Goal: Task Accomplishment & Management: Complete application form

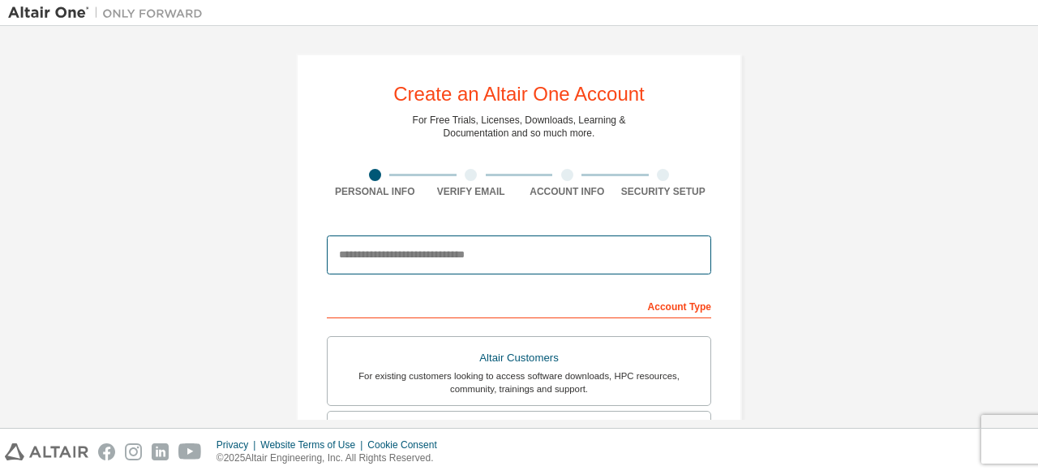
click at [422, 261] on input "email" at bounding box center [519, 254] width 385 height 39
type input "**********"
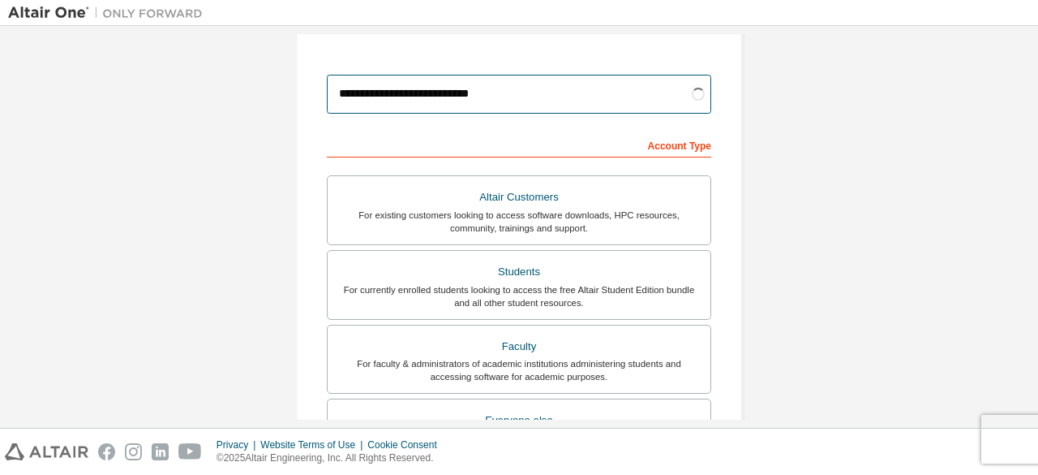
scroll to position [178, 0]
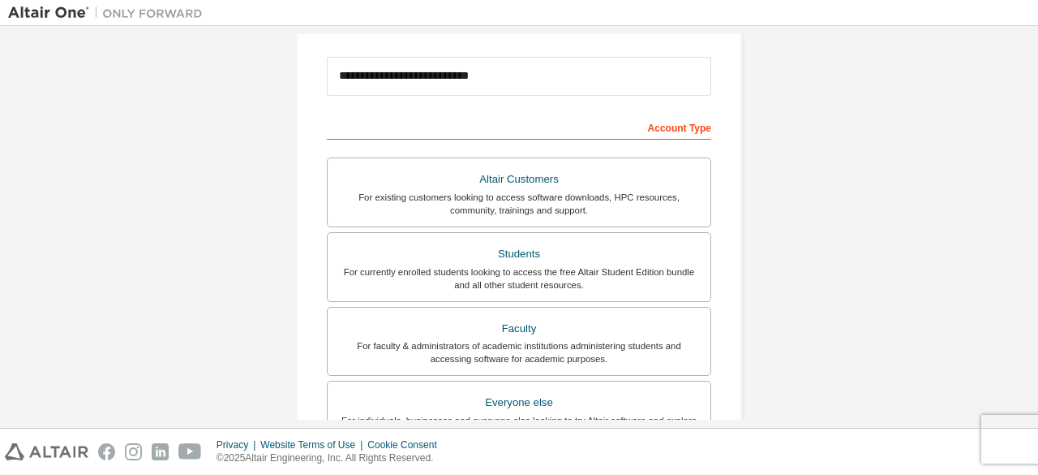
click at [435, 293] on label "Students For currently enrolled students looking to access the free Altair Stud…" at bounding box center [519, 267] width 385 height 70
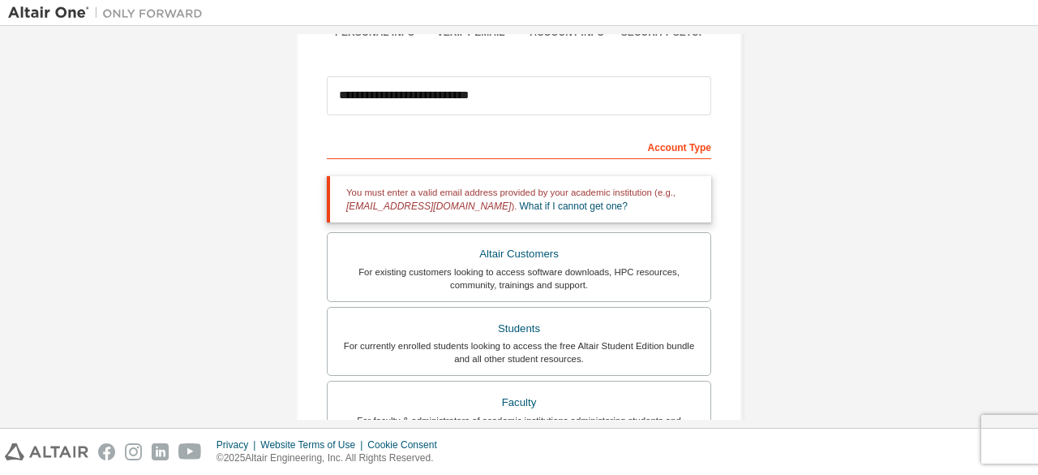
scroll to position [175, 0]
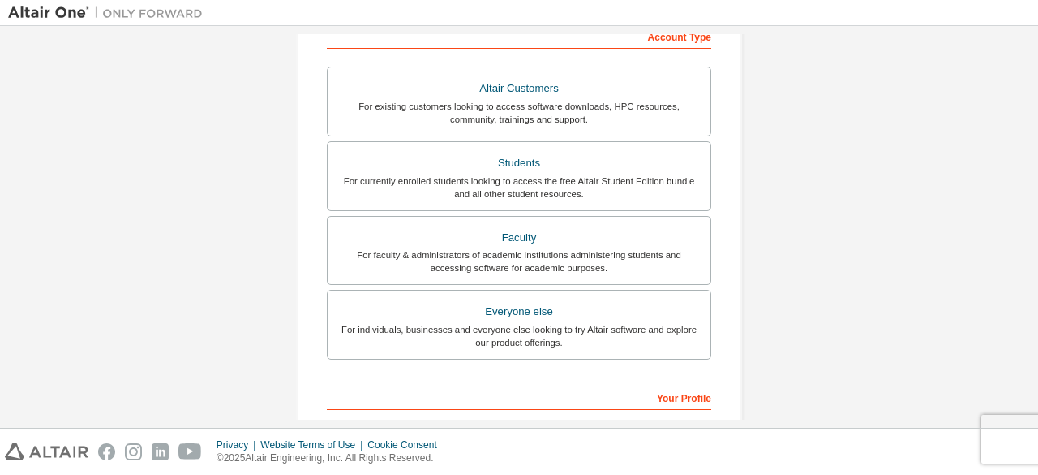
scroll to position [172, 0]
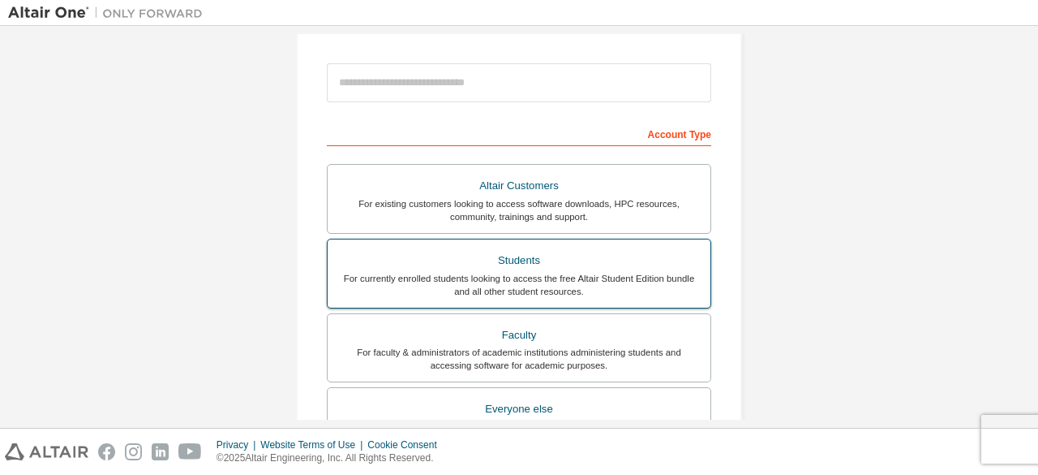
click at [518, 272] on div "For currently enrolled students looking to access the free Altair Student Editi…" at bounding box center [518, 285] width 363 height 26
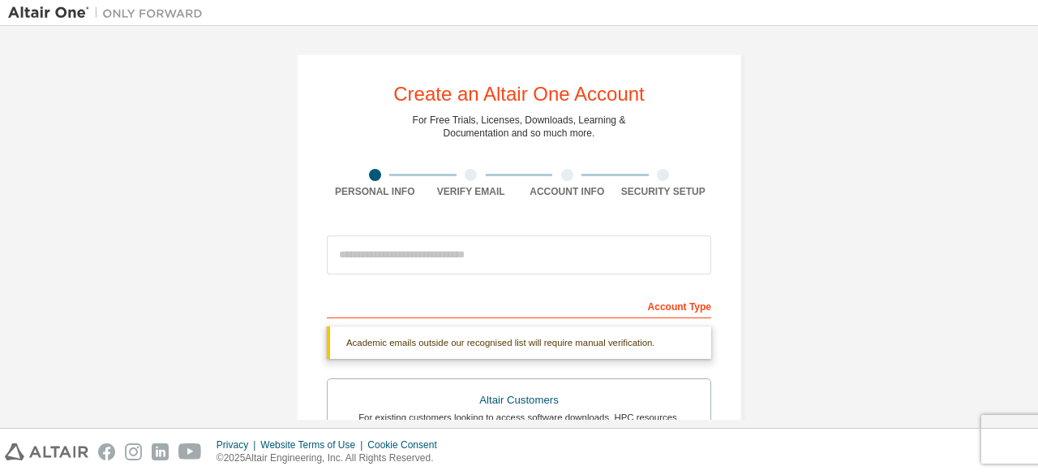
scroll to position [511, 0]
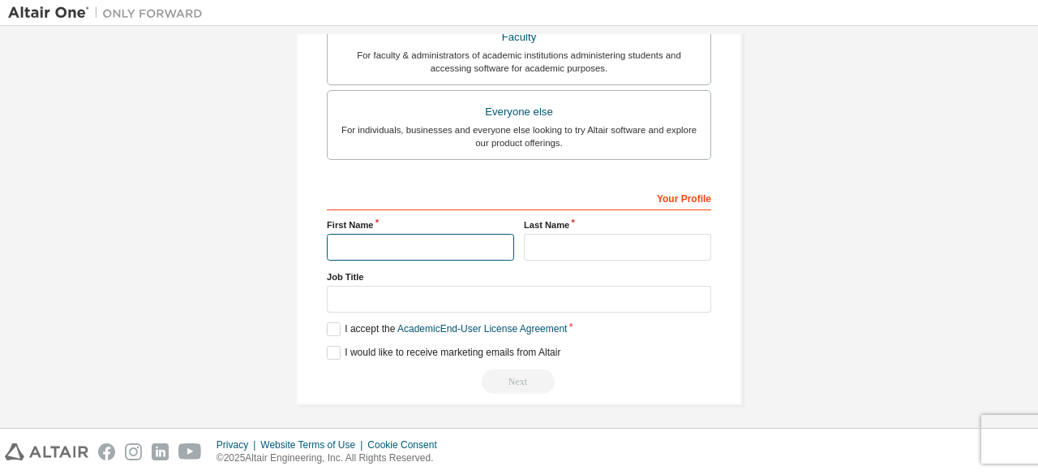
click at [415, 251] on input "text" at bounding box center [420, 247] width 187 height 27
type input "*******"
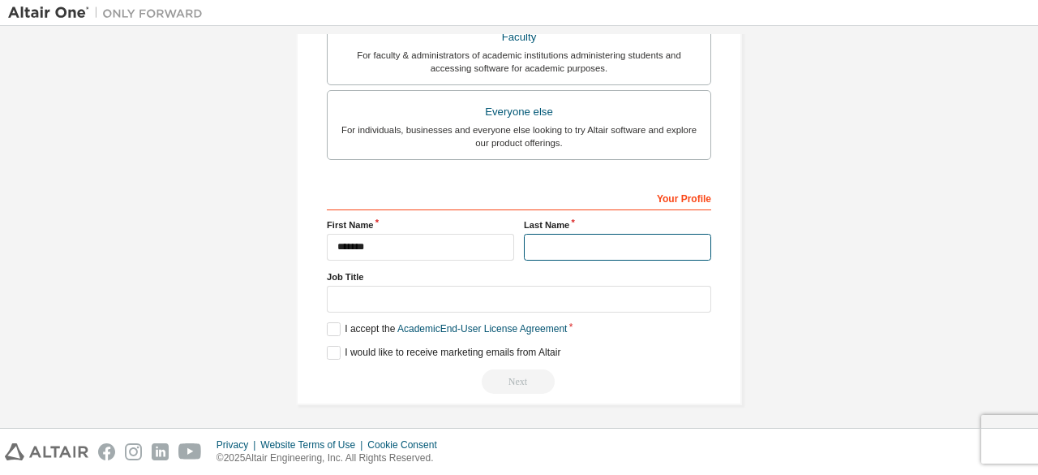
click at [582, 251] on input "text" at bounding box center [617, 247] width 187 height 27
type input "*******"
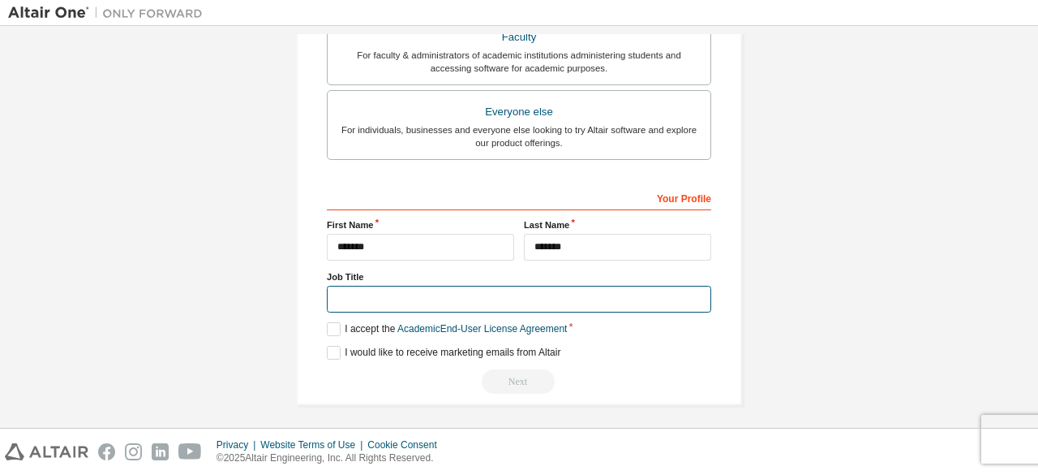
click at [506, 289] on input "text" at bounding box center [519, 299] width 385 height 27
type input "*"
type input "**********"
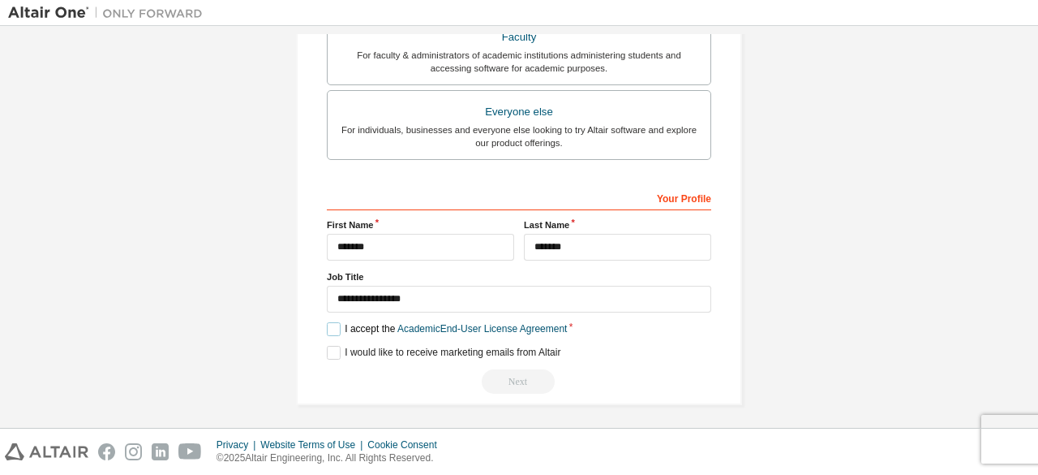
click at [328, 330] on label "I accept the Academic End-User License Agreement" at bounding box center [447, 329] width 240 height 14
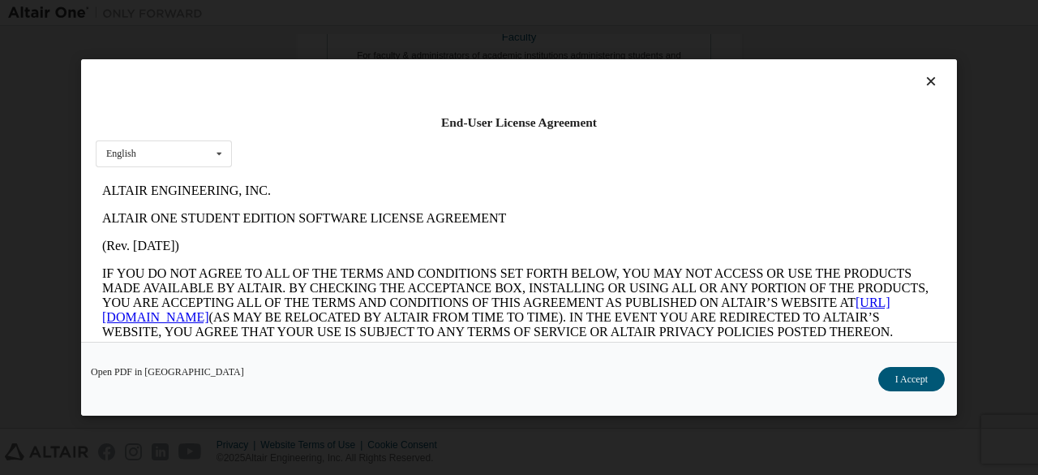
scroll to position [0, 0]
click at [916, 376] on button "I Accept" at bounding box center [912, 379] width 67 height 24
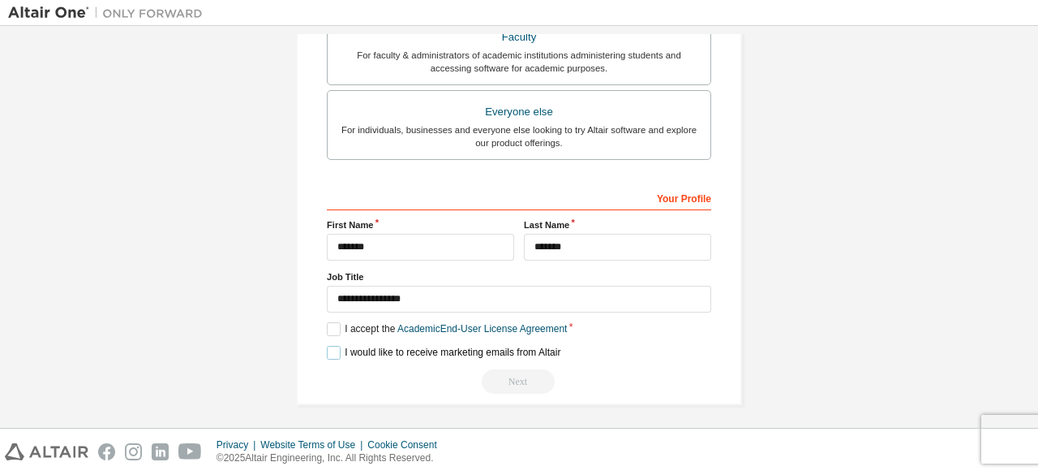
click at [328, 348] on label "I would like to receive marketing emails from Altair" at bounding box center [444, 353] width 234 height 14
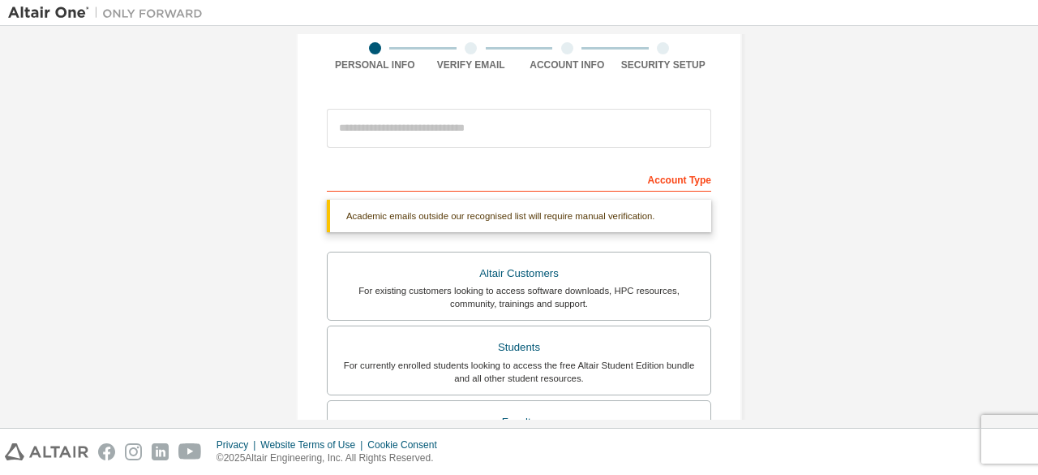
scroll to position [127, 0]
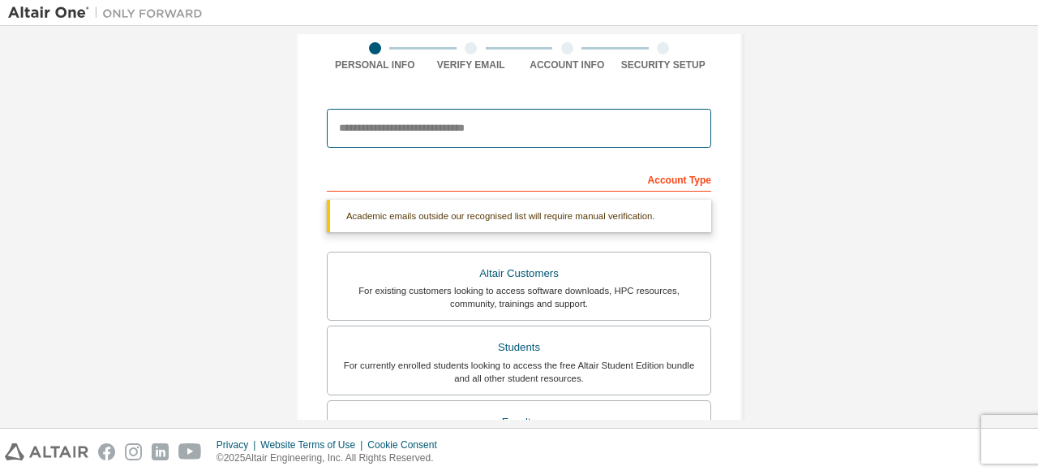
click at [521, 131] on input "email" at bounding box center [519, 128] width 385 height 39
type input "*"
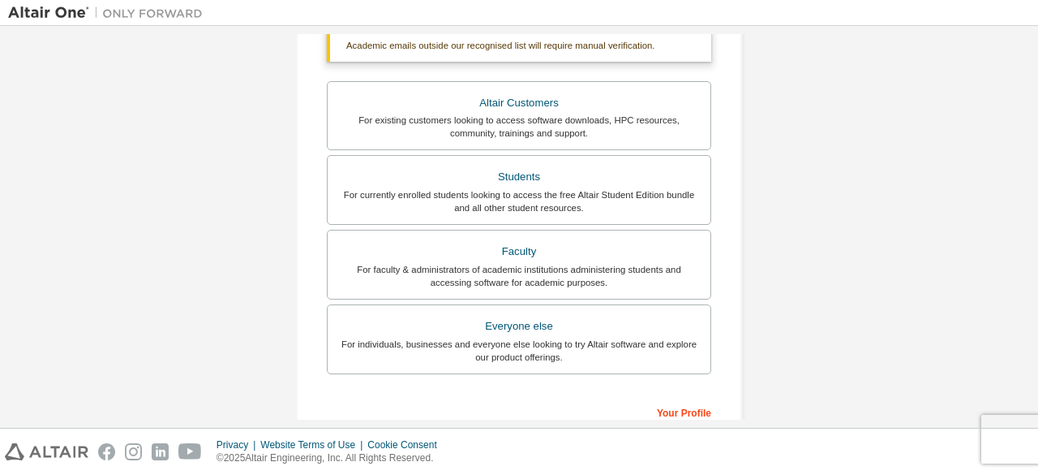
scroll to position [511, 0]
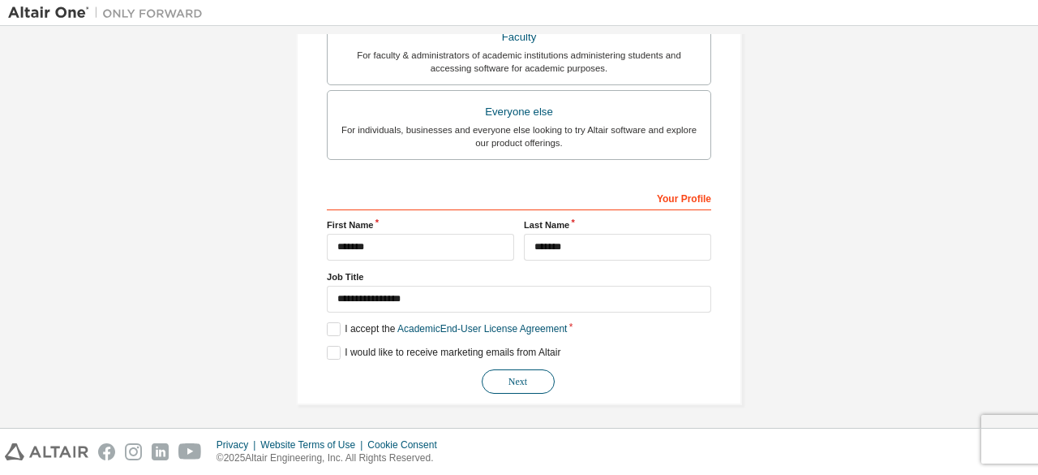
type input "**********"
click at [531, 372] on button "Next" at bounding box center [518, 381] width 73 height 24
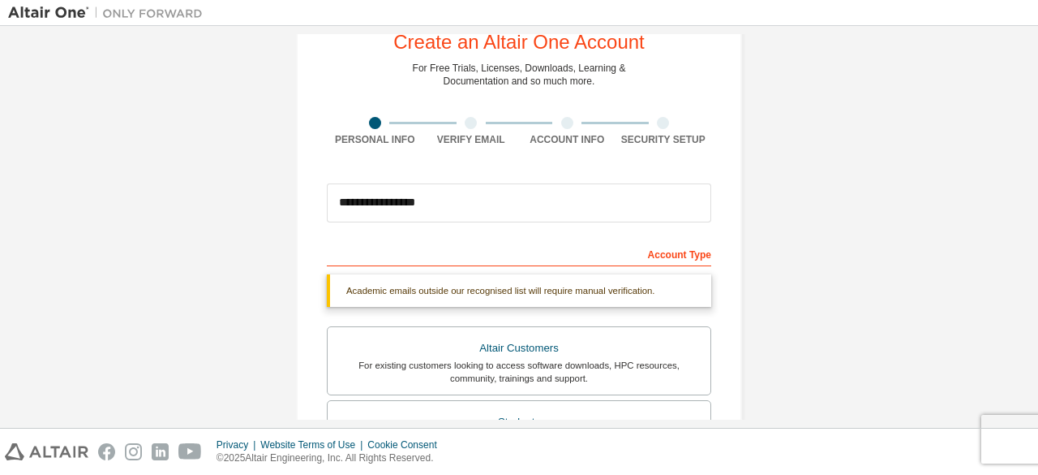
scroll to position [0, 0]
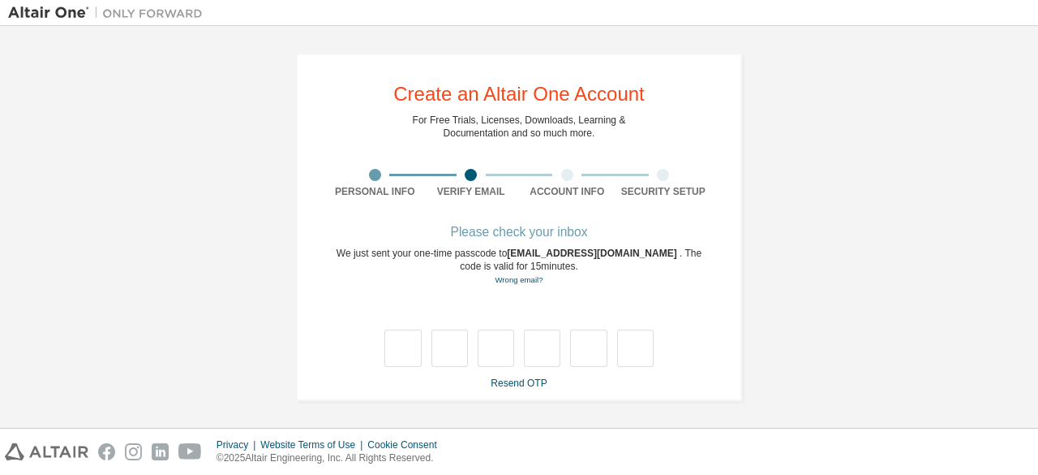
click at [535, 268] on div "We just sent your one-time passcode to anushka@csjmu.ac . The code is valid for…" at bounding box center [519, 267] width 385 height 40
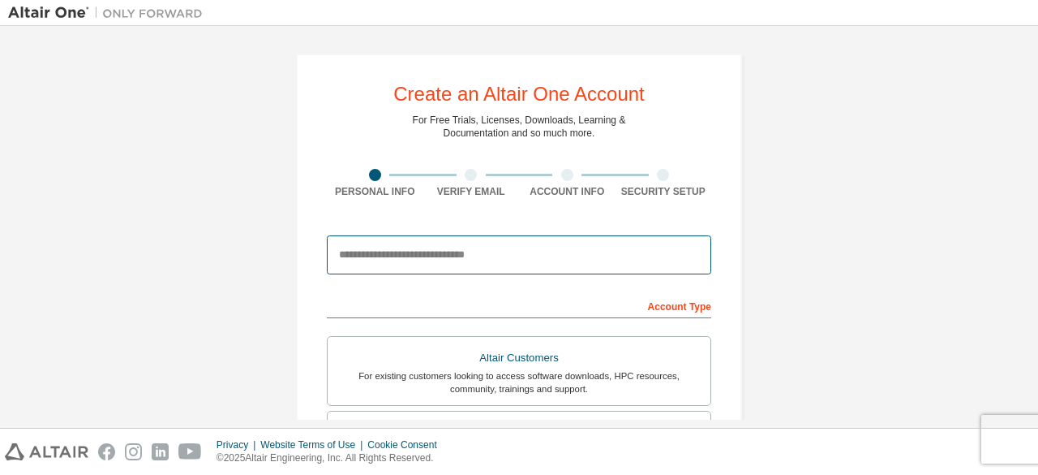
click at [501, 254] on input "email" at bounding box center [519, 254] width 385 height 39
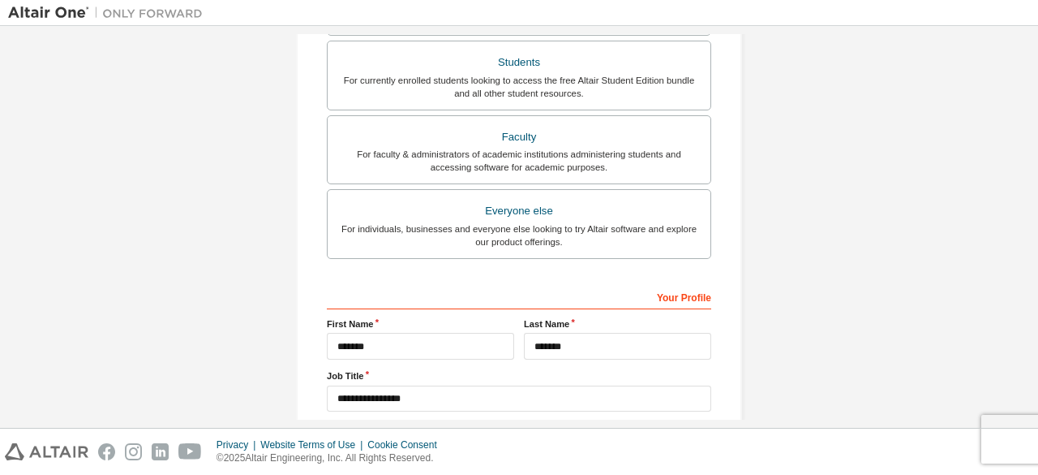
scroll to position [469, 0]
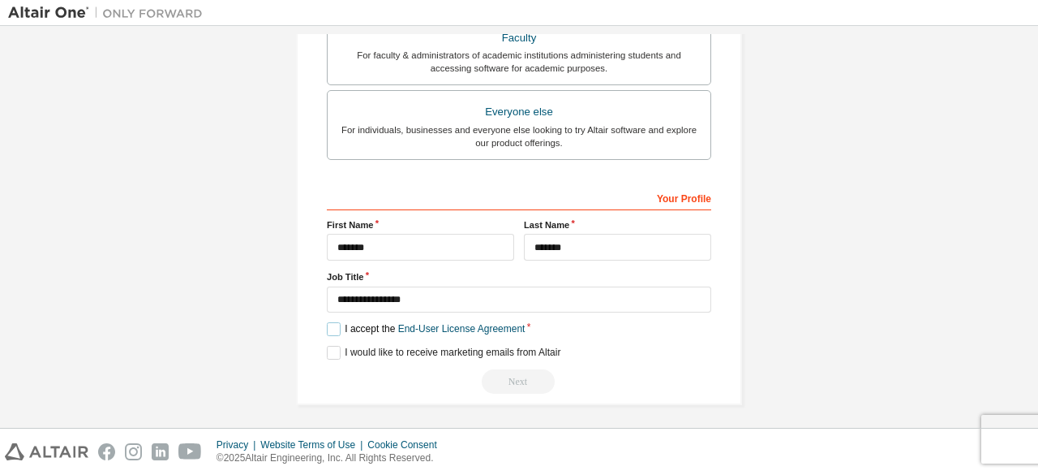
click at [333, 330] on label "I accept the End-User License Agreement" at bounding box center [426, 329] width 198 height 14
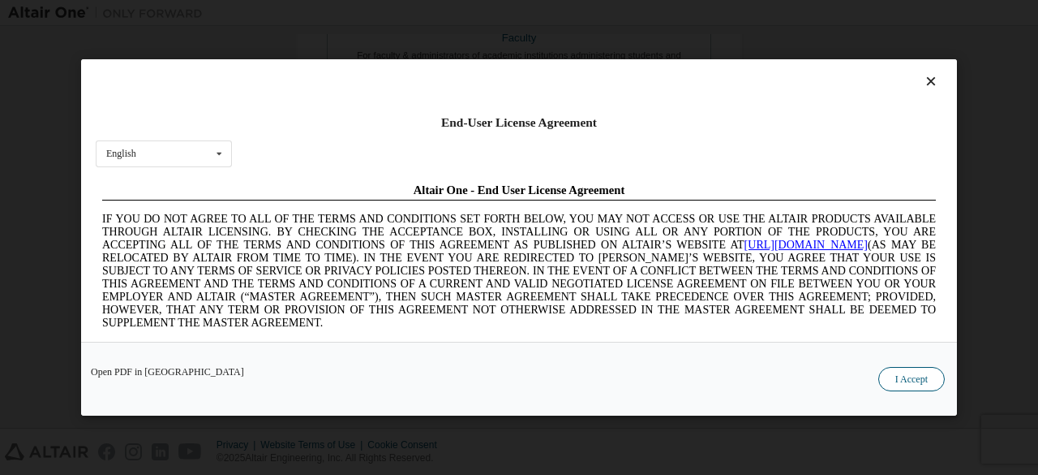
scroll to position [0, 0]
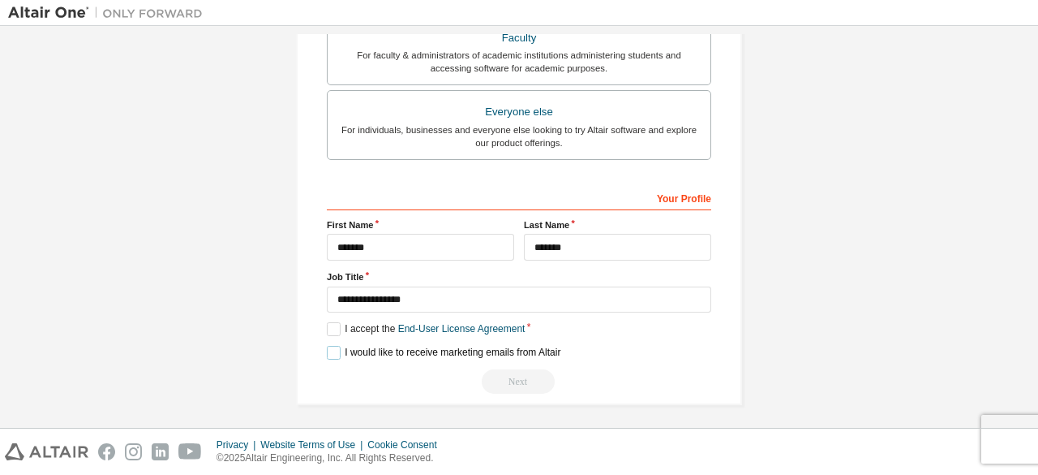
click at [328, 352] on label "I would like to receive marketing emails from Altair" at bounding box center [444, 353] width 234 height 14
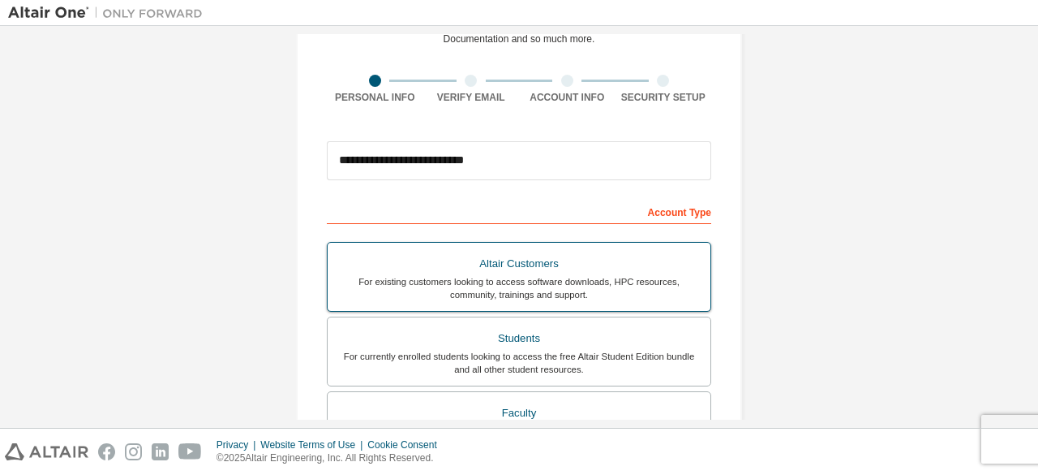
scroll to position [96, 0]
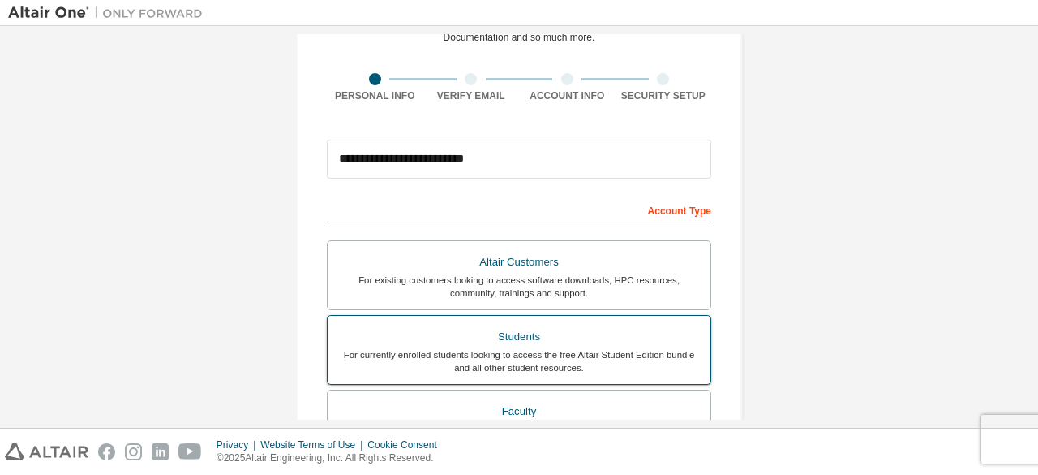
click at [561, 357] on div "For currently enrolled students looking to access the free Altair Student Editi…" at bounding box center [518, 361] width 363 height 26
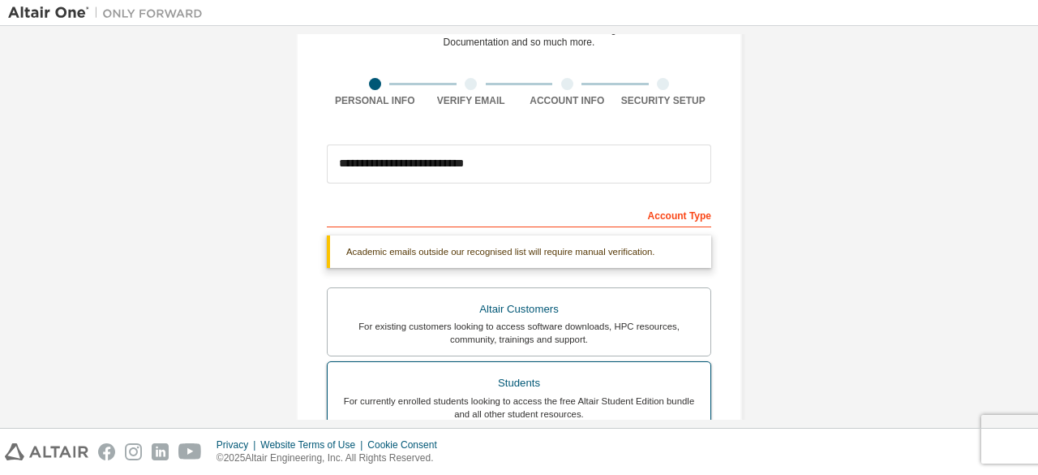
scroll to position [91, 0]
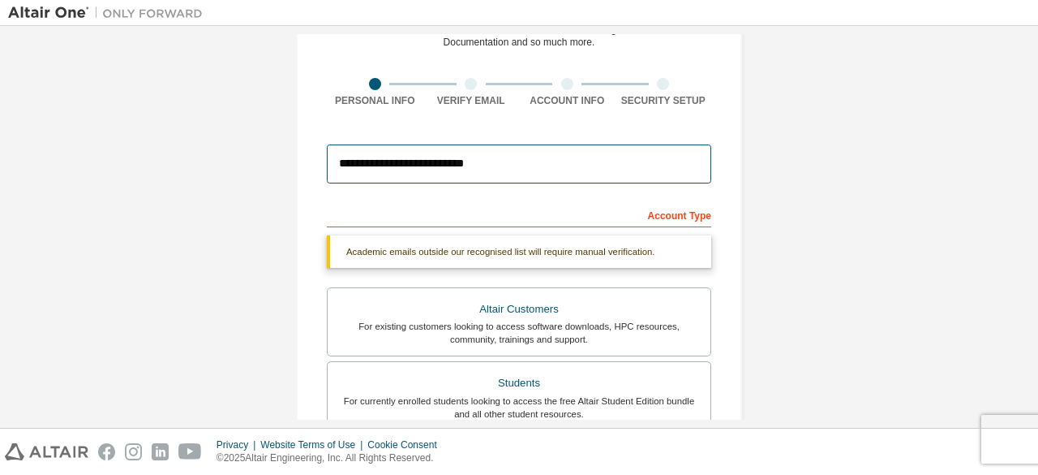
click at [535, 158] on input "**********" at bounding box center [519, 163] width 385 height 39
type input "**********"
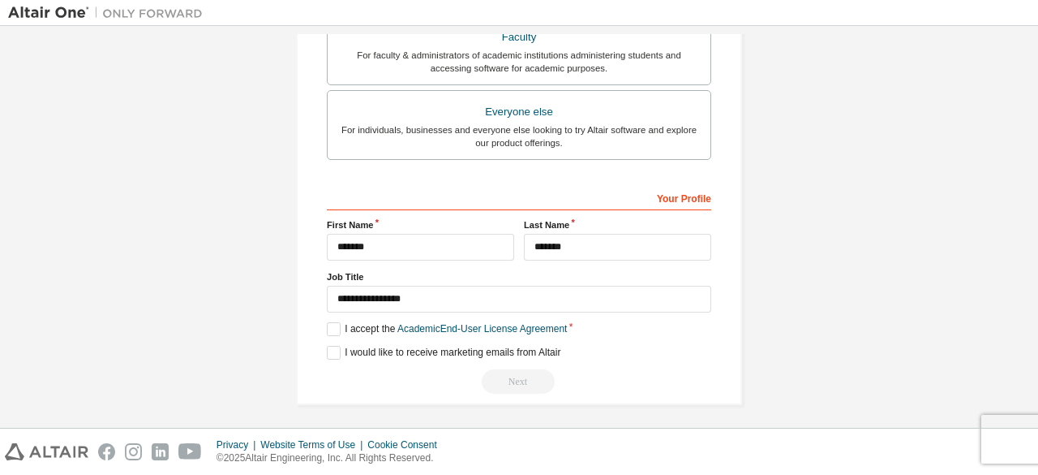
scroll to position [511, 0]
click at [332, 325] on label "I accept the Academic End-User License Agreement" at bounding box center [447, 329] width 240 height 14
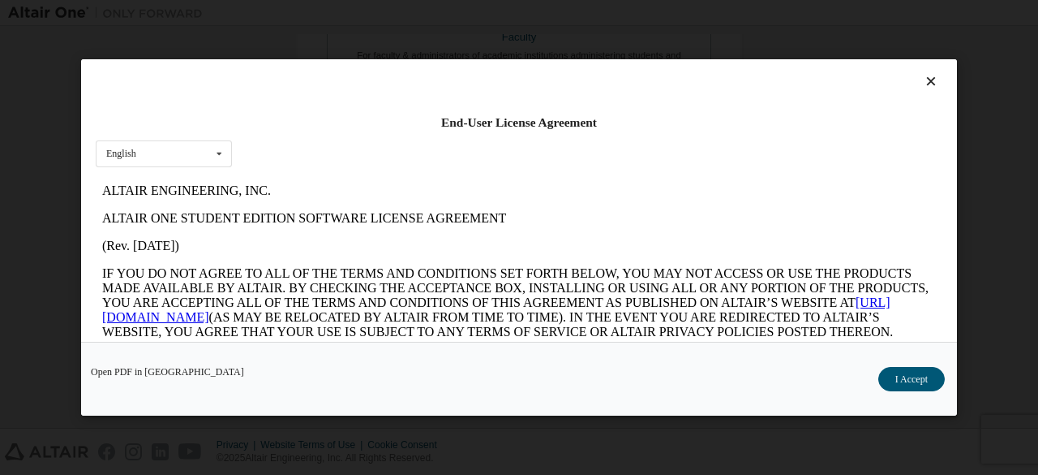
scroll to position [0, 0]
click at [896, 381] on button "I Accept" at bounding box center [912, 379] width 67 height 24
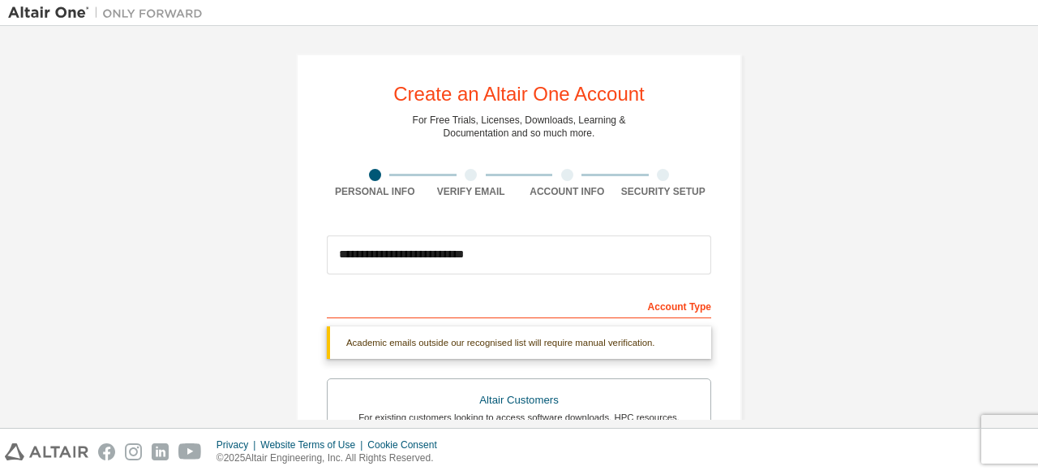
scroll to position [511, 0]
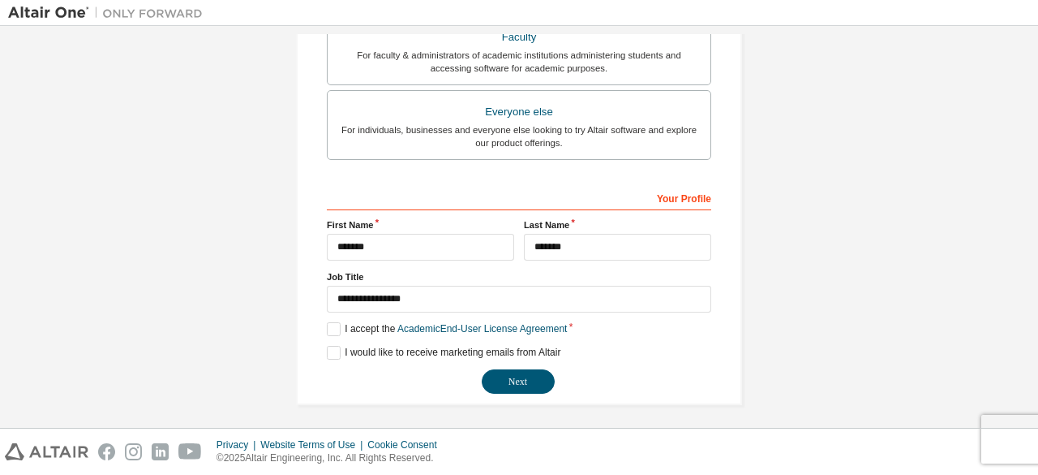
click at [505, 376] on button "Next" at bounding box center [518, 381] width 73 height 24
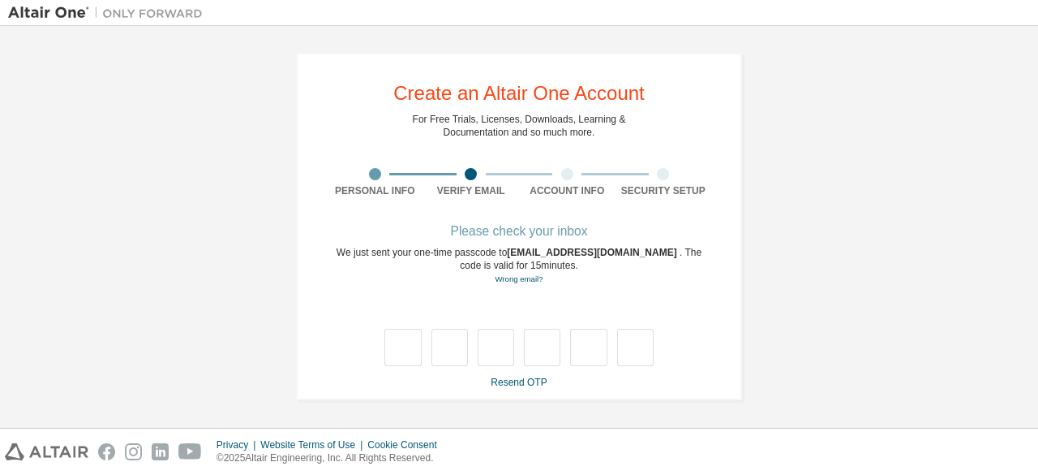
scroll to position [0, 0]
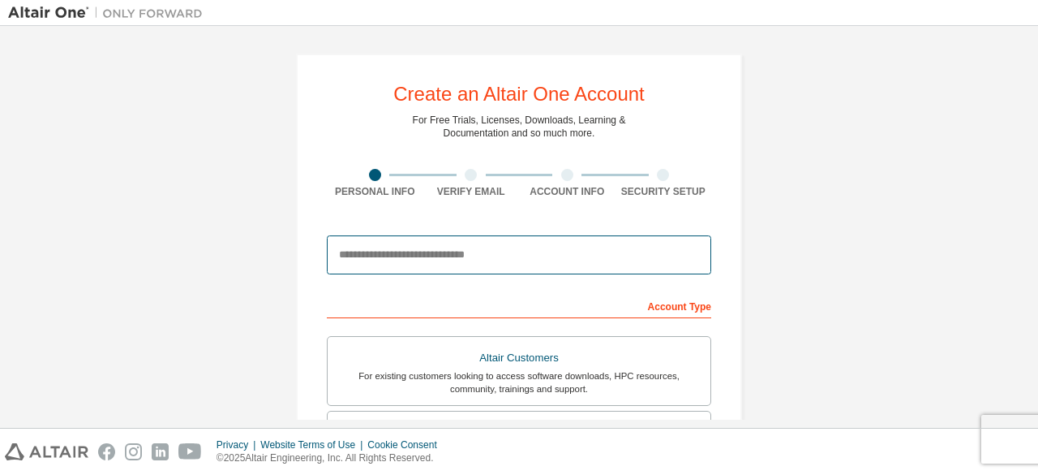
click at [578, 262] on input "email" at bounding box center [519, 254] width 385 height 39
click at [541, 248] on input "**********" at bounding box center [519, 254] width 385 height 39
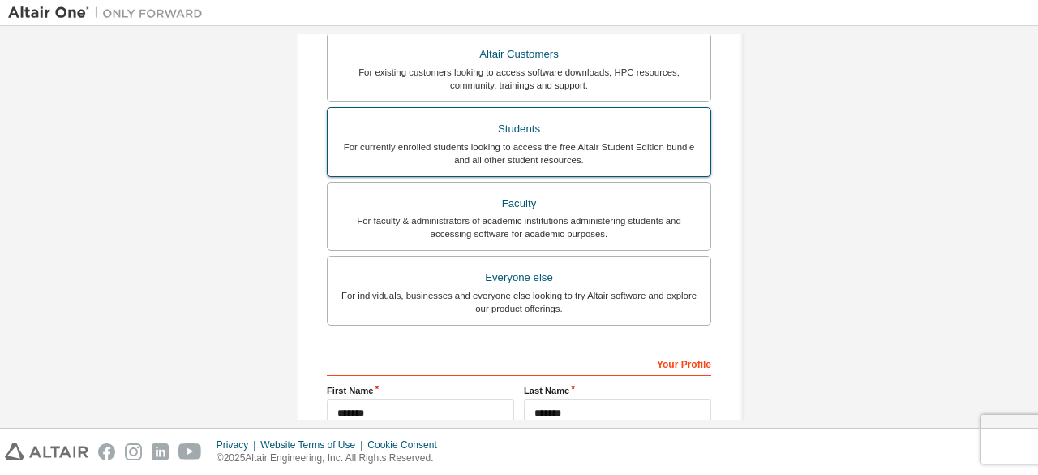
scroll to position [305, 0]
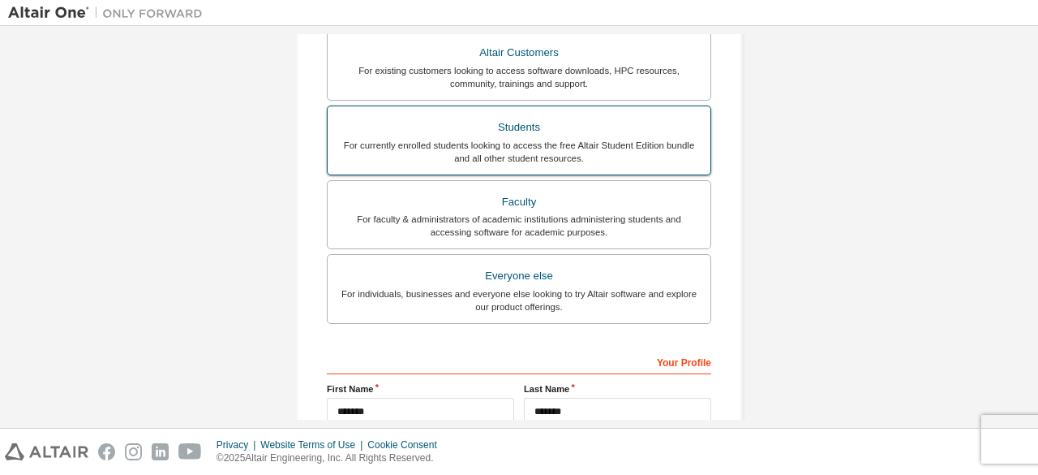
type input "**********"
click at [506, 140] on div "For currently enrolled students looking to access the free Altair Student Editi…" at bounding box center [518, 152] width 363 height 26
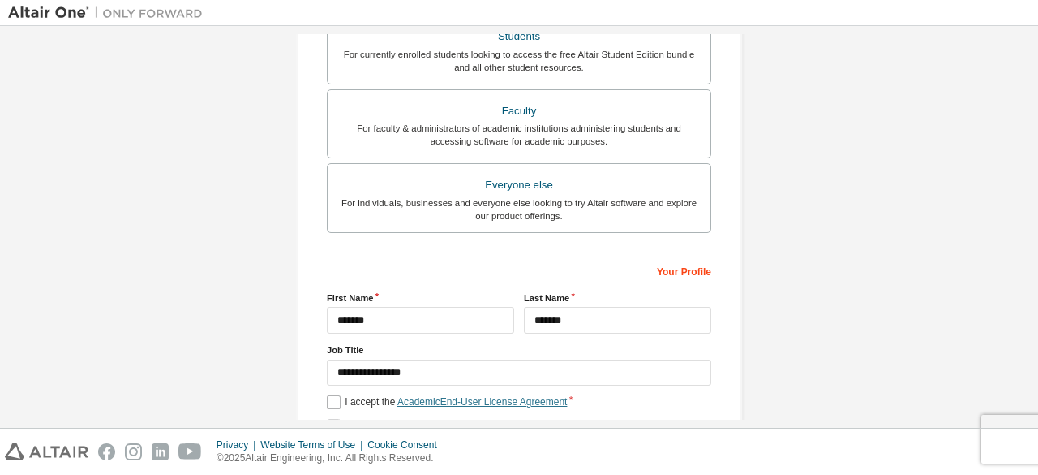
scroll to position [469, 0]
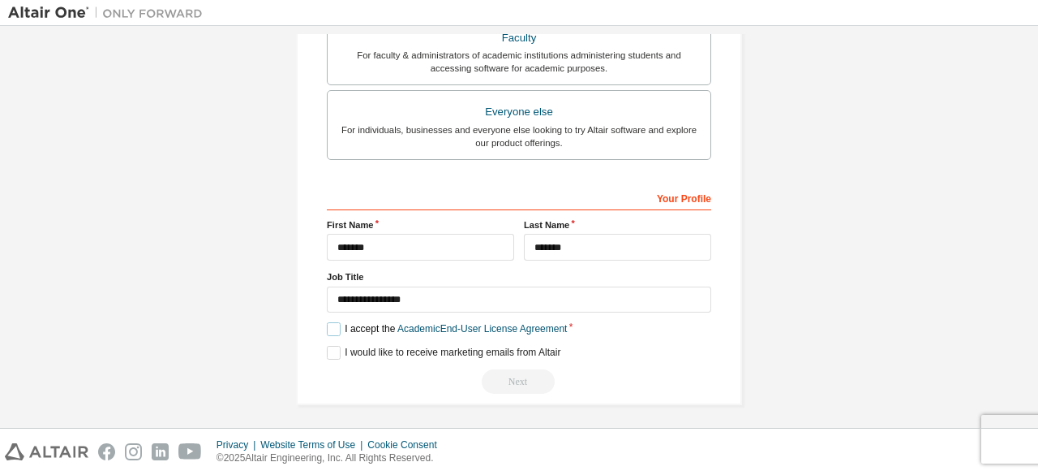
click at [333, 328] on label "I accept the Academic End-User License Agreement" at bounding box center [447, 329] width 240 height 14
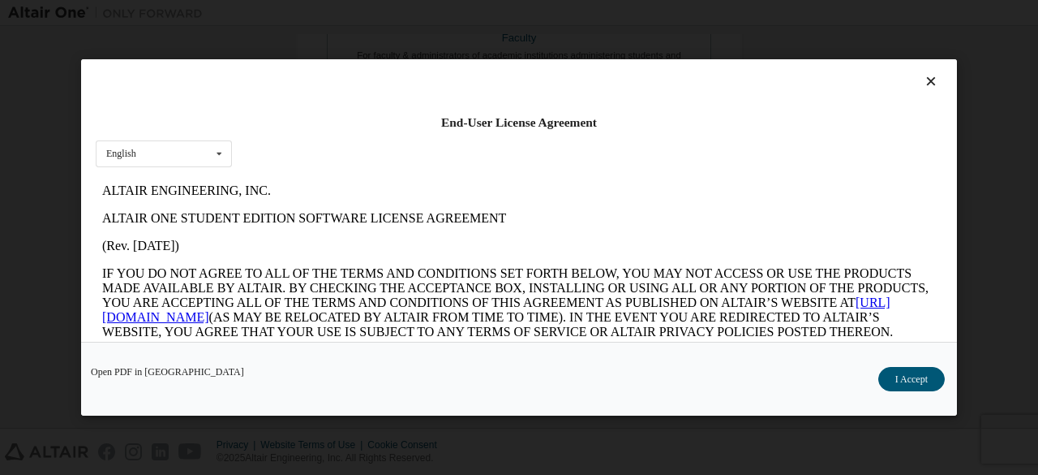
scroll to position [0, 0]
click at [926, 378] on button "I Accept" at bounding box center [912, 379] width 67 height 24
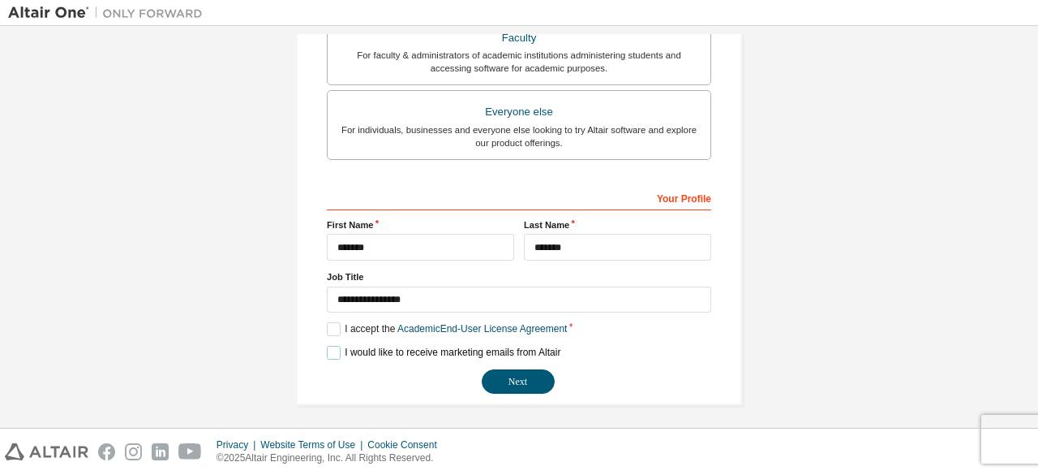
click at [336, 351] on label "I would like to receive marketing emails from Altair" at bounding box center [444, 353] width 234 height 14
click at [501, 379] on button "Next" at bounding box center [518, 381] width 73 height 24
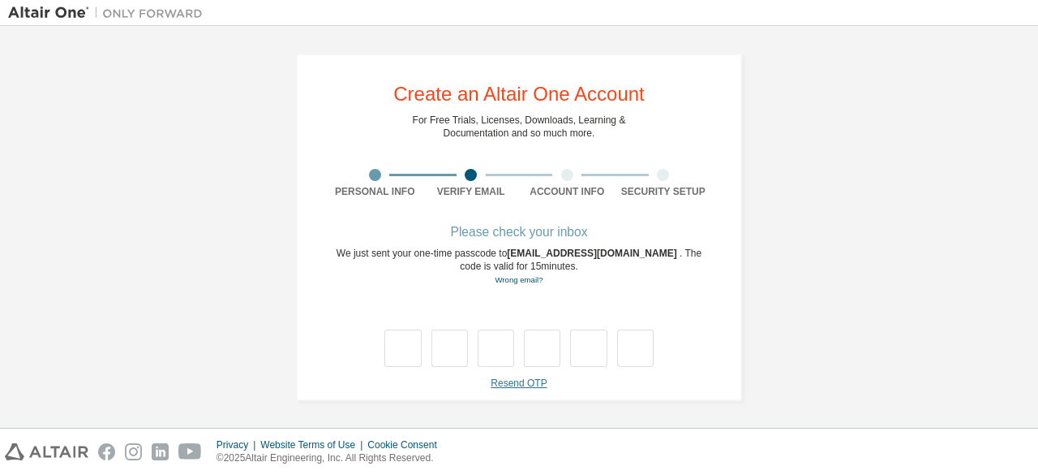
click at [505, 377] on link "Resend OTP" at bounding box center [519, 382] width 56 height 11
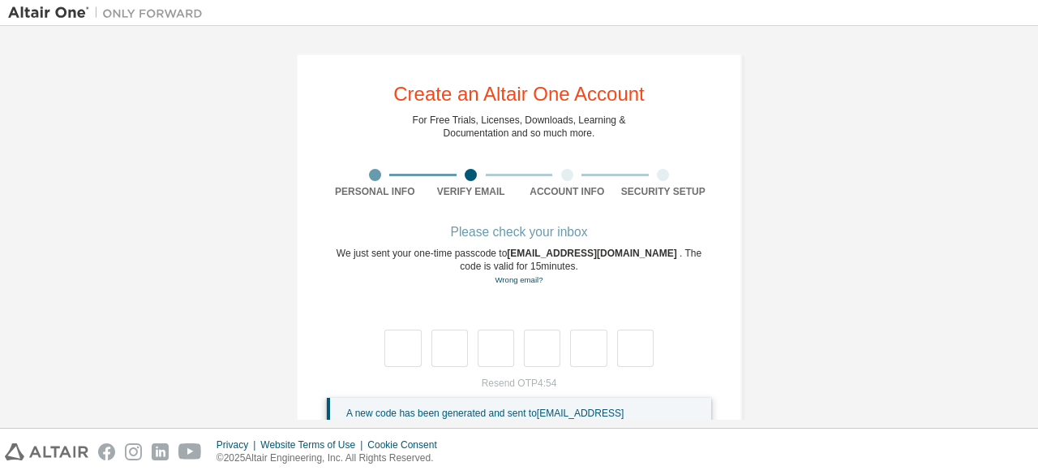
click at [384, 201] on div "**********" at bounding box center [519, 259] width 446 height 410
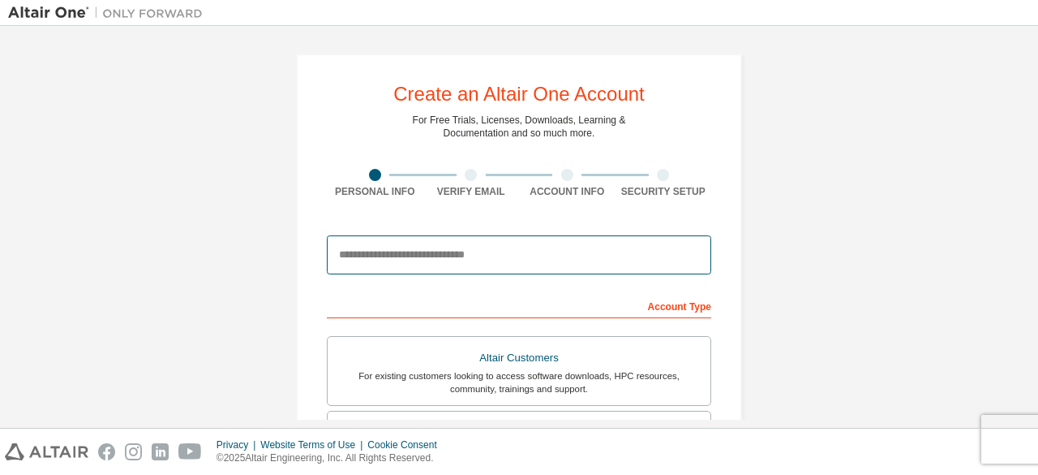
click at [425, 254] on input "email" at bounding box center [519, 254] width 385 height 39
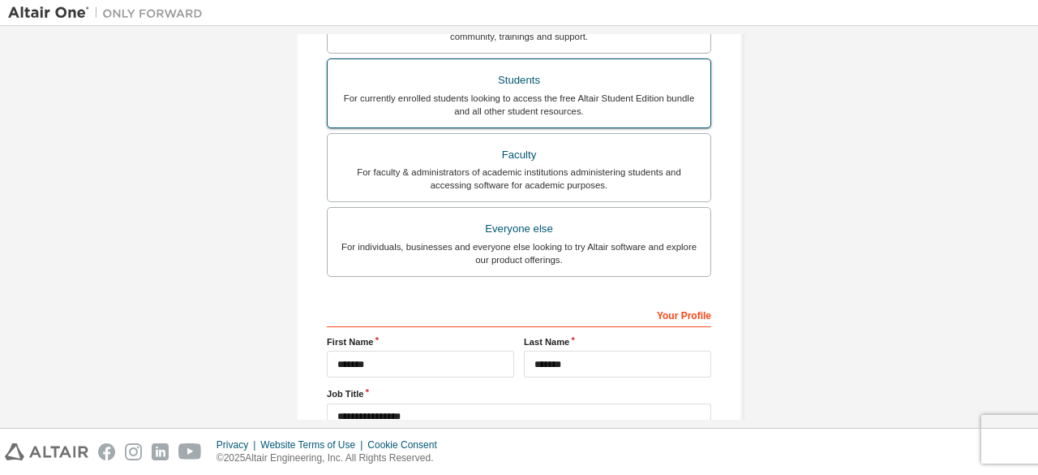
scroll to position [469, 0]
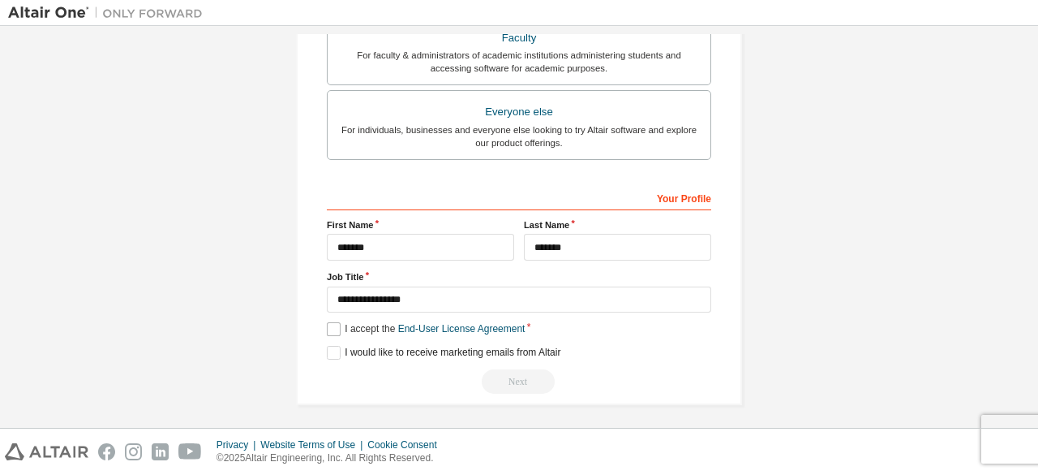
type input "**********"
click at [331, 328] on label "I accept the End-User License Agreement" at bounding box center [426, 329] width 198 height 14
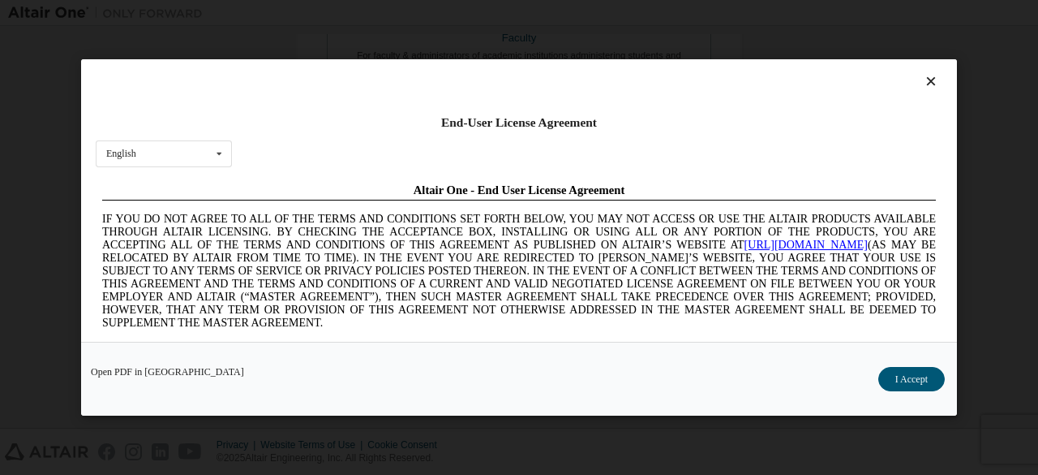
scroll to position [0, 0]
click at [934, 368] on button "I Accept" at bounding box center [912, 379] width 67 height 24
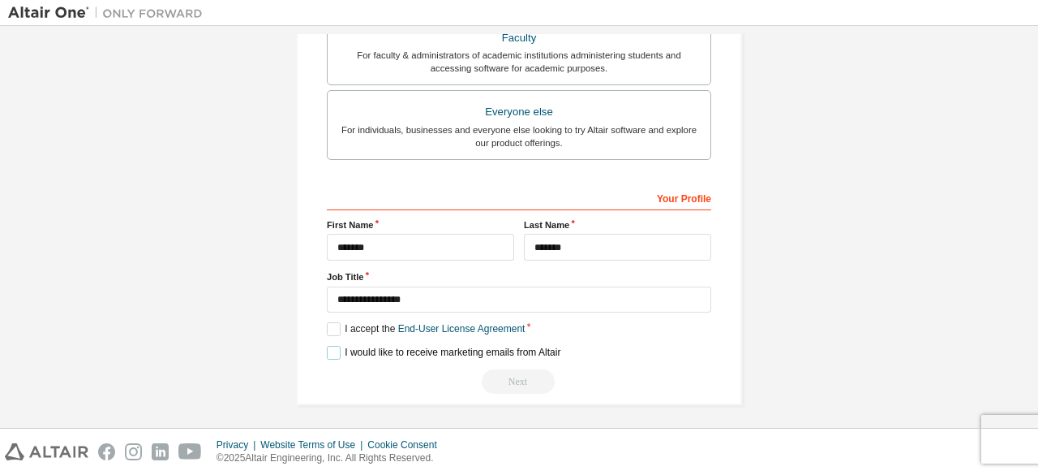
click at [328, 353] on label "I would like to receive marketing emails from Altair" at bounding box center [444, 353] width 234 height 14
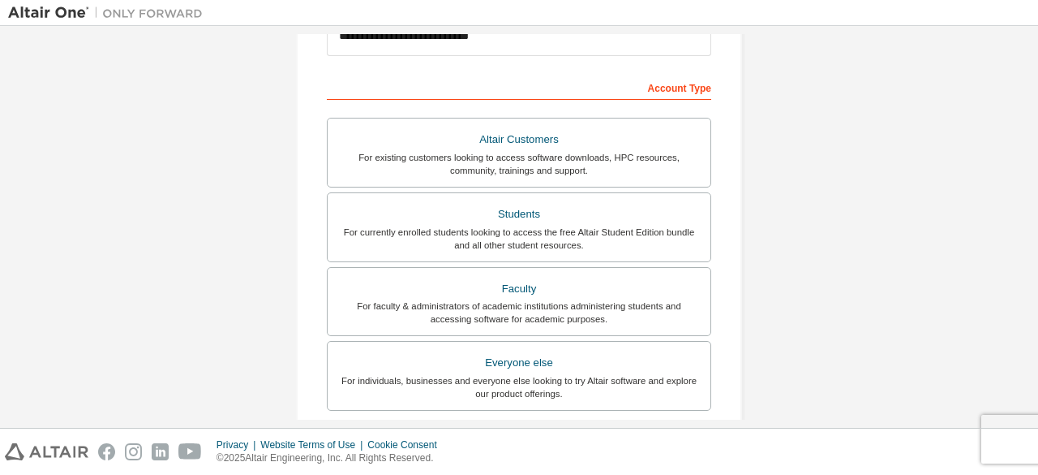
scroll to position [219, 0]
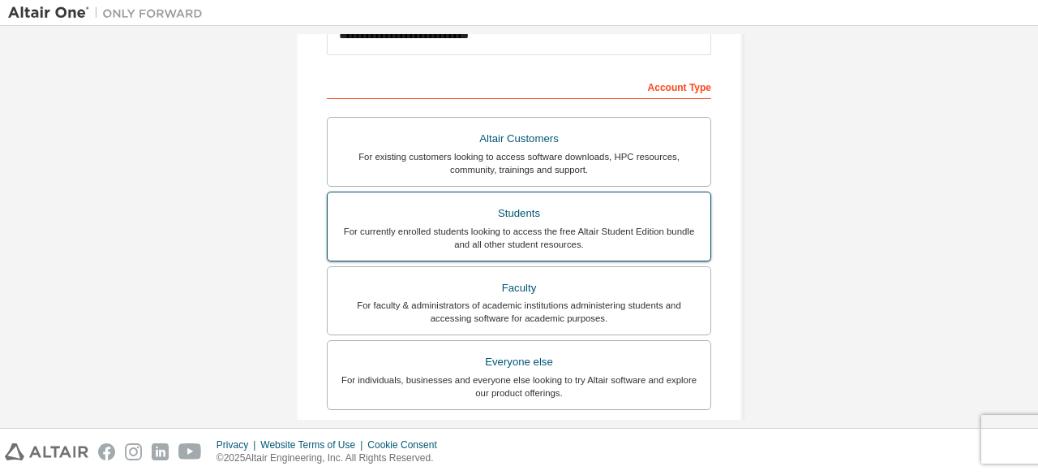
click at [566, 248] on div "For currently enrolled students looking to access the free Altair Student Editi…" at bounding box center [518, 238] width 363 height 26
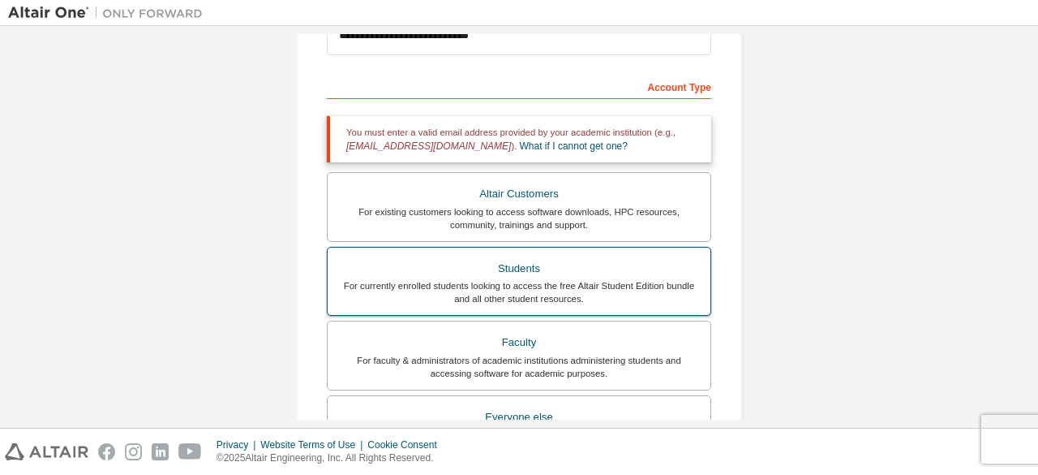
scroll to position [0, 0]
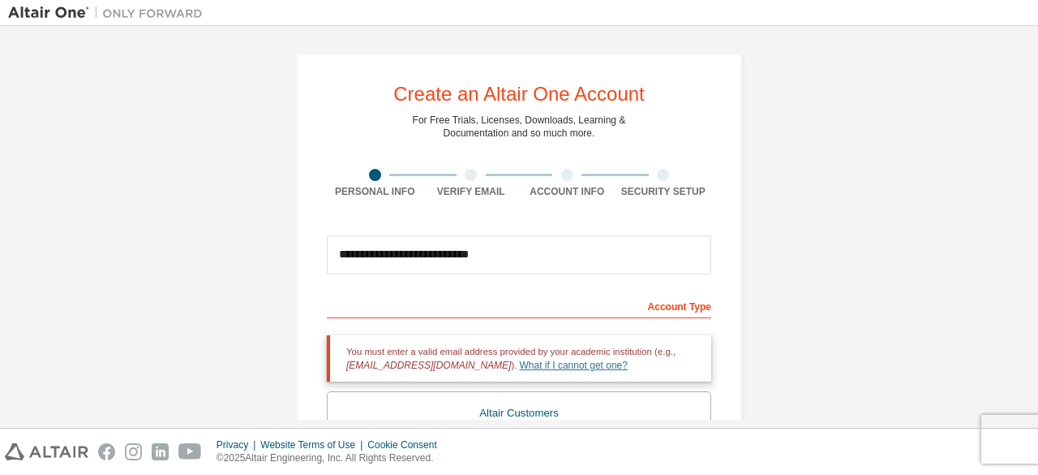
click at [552, 360] on link "What if I cannot get one?" at bounding box center [574, 364] width 108 height 11
